Goal: Check status: Check status

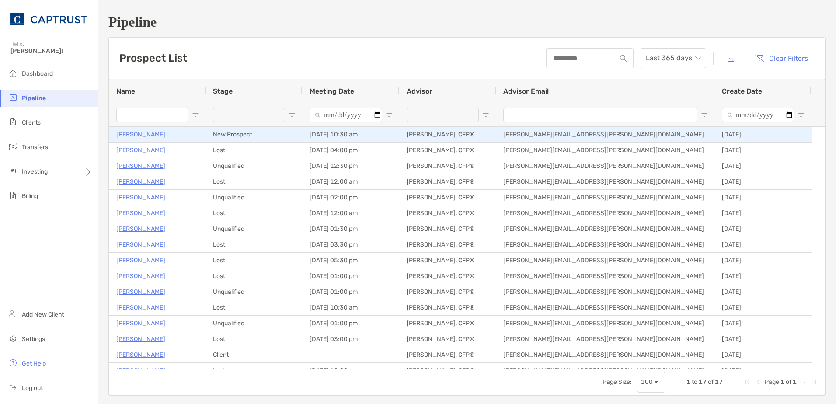
click at [136, 135] on p "[PERSON_NAME]" at bounding box center [140, 134] width 49 height 11
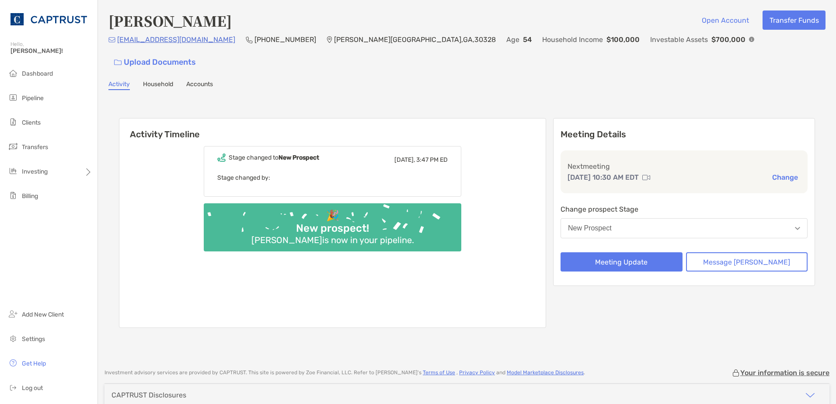
click at [671, 218] on button "New Prospect" at bounding box center [683, 228] width 247 height 20
click at [625, 74] on div "[PERSON_NAME] Open Account Transfer Funds [EMAIL_ADDRESS][DOMAIN_NAME] (404) 42…" at bounding box center [467, 180] width 738 height 360
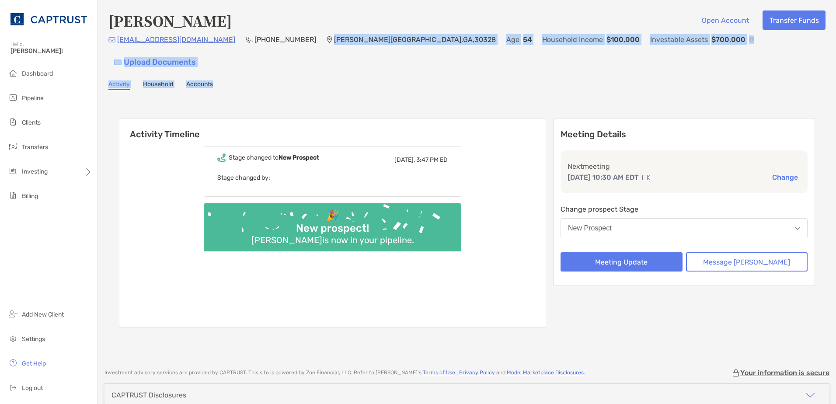
drag, startPoint x: 312, startPoint y: 43, endPoint x: 581, endPoint y: 69, distance: 269.7
click at [581, 69] on div "[PERSON_NAME] Open Account Transfer Funds [EMAIL_ADDRESS][DOMAIN_NAME] (404) 42…" at bounding box center [467, 180] width 738 height 360
click at [581, 80] on div "Activity Household Accounts" at bounding box center [466, 85] width 717 height 10
